Goal: Task Accomplishment & Management: Manage account settings

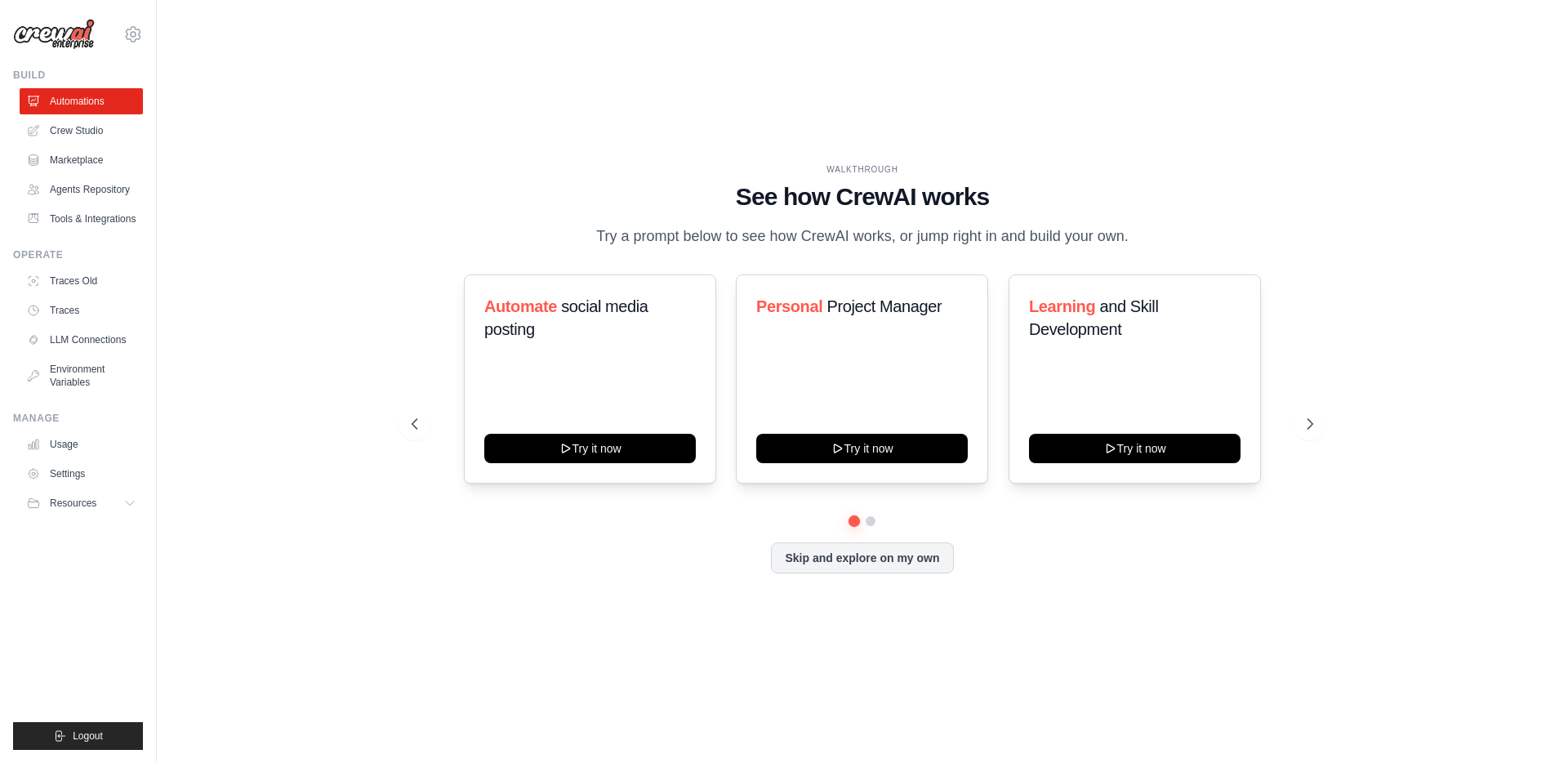
click at [325, 219] on div "WALKTHROUGH See how [PERSON_NAME] works Try a prompt below to see how [PERSON_N…" at bounding box center [862, 381] width 1359 height 730
drag, startPoint x: 105, startPoint y: 731, endPoint x: 136, endPoint y: 711, distance: 36.9
click at [104, 731] on button "Logout" at bounding box center [77, 735] width 130 height 28
